Goal: Task Accomplishment & Management: Manage account settings

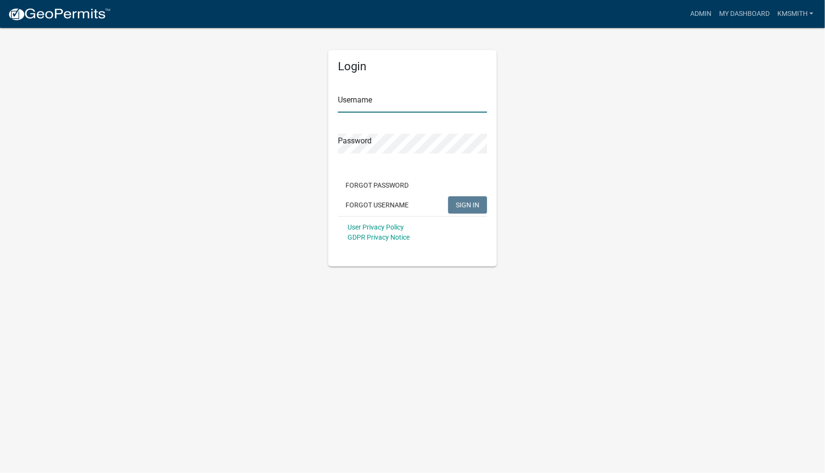
type input "kmsmith"
click at [477, 204] on span "SIGN IN" at bounding box center [468, 205] width 24 height 8
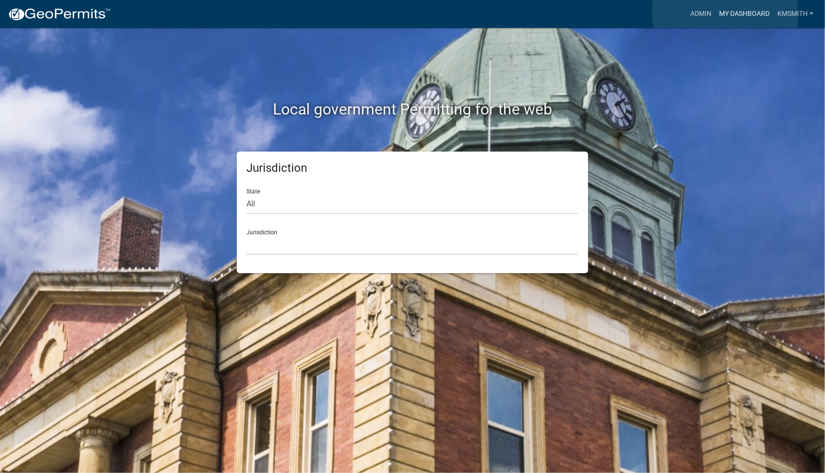
click at [725, 13] on link "My Dashboard" at bounding box center [744, 14] width 58 height 18
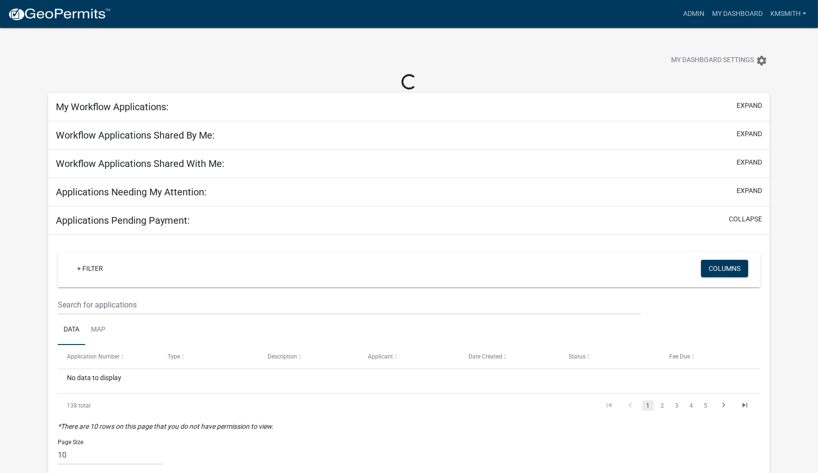
select select "2: 50"
